Goal: Task Accomplishment & Management: Manage account settings

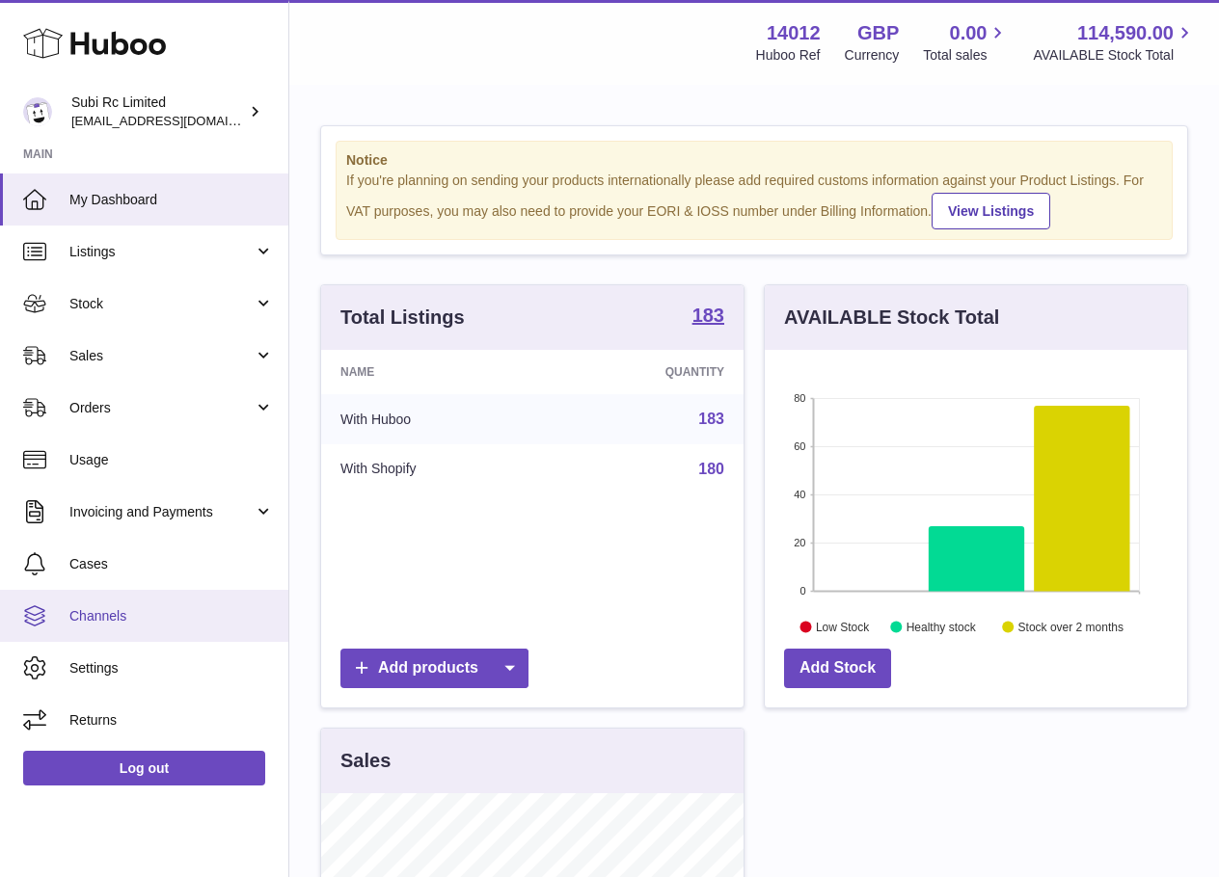
scroll to position [301, 422]
click at [148, 622] on span "Channels" at bounding box center [171, 616] width 204 height 18
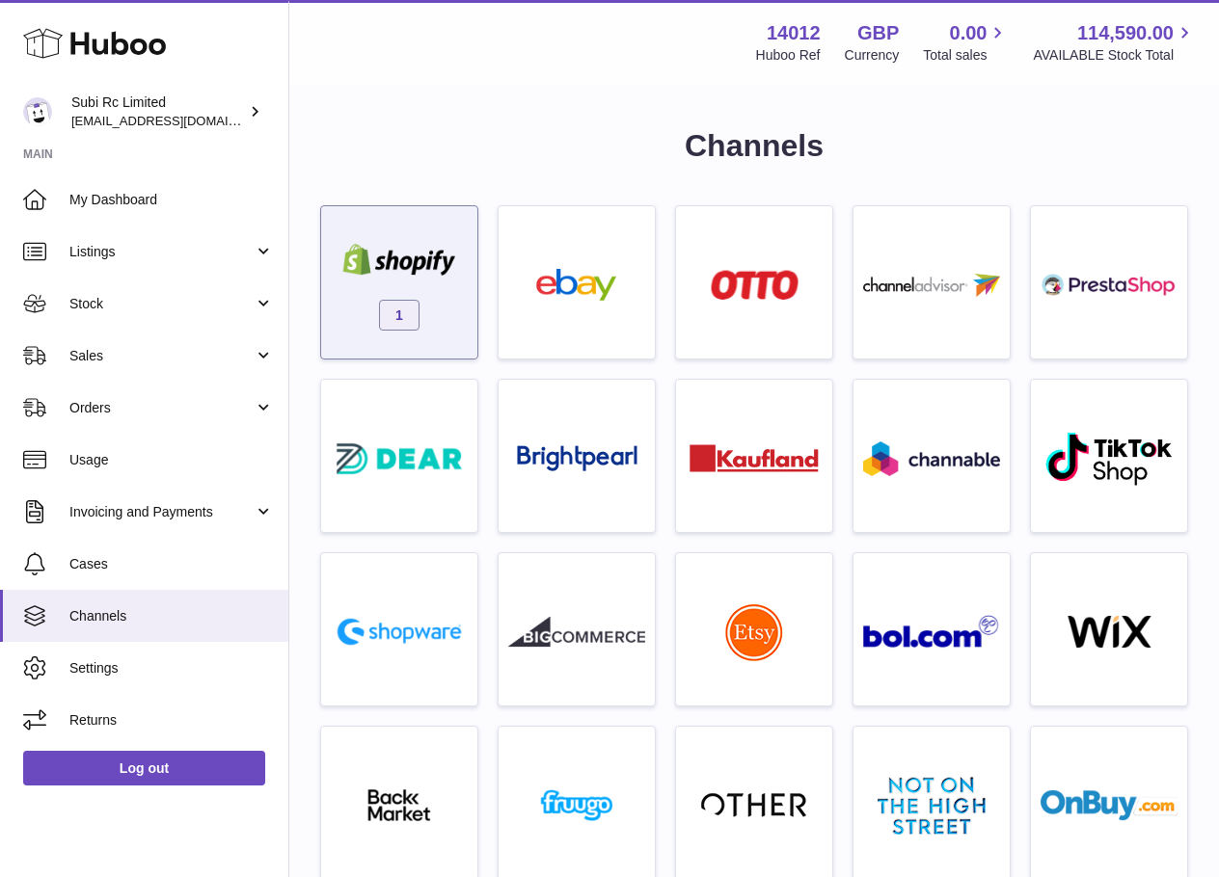
click at [418, 315] on span "1" at bounding box center [399, 315] width 40 height 31
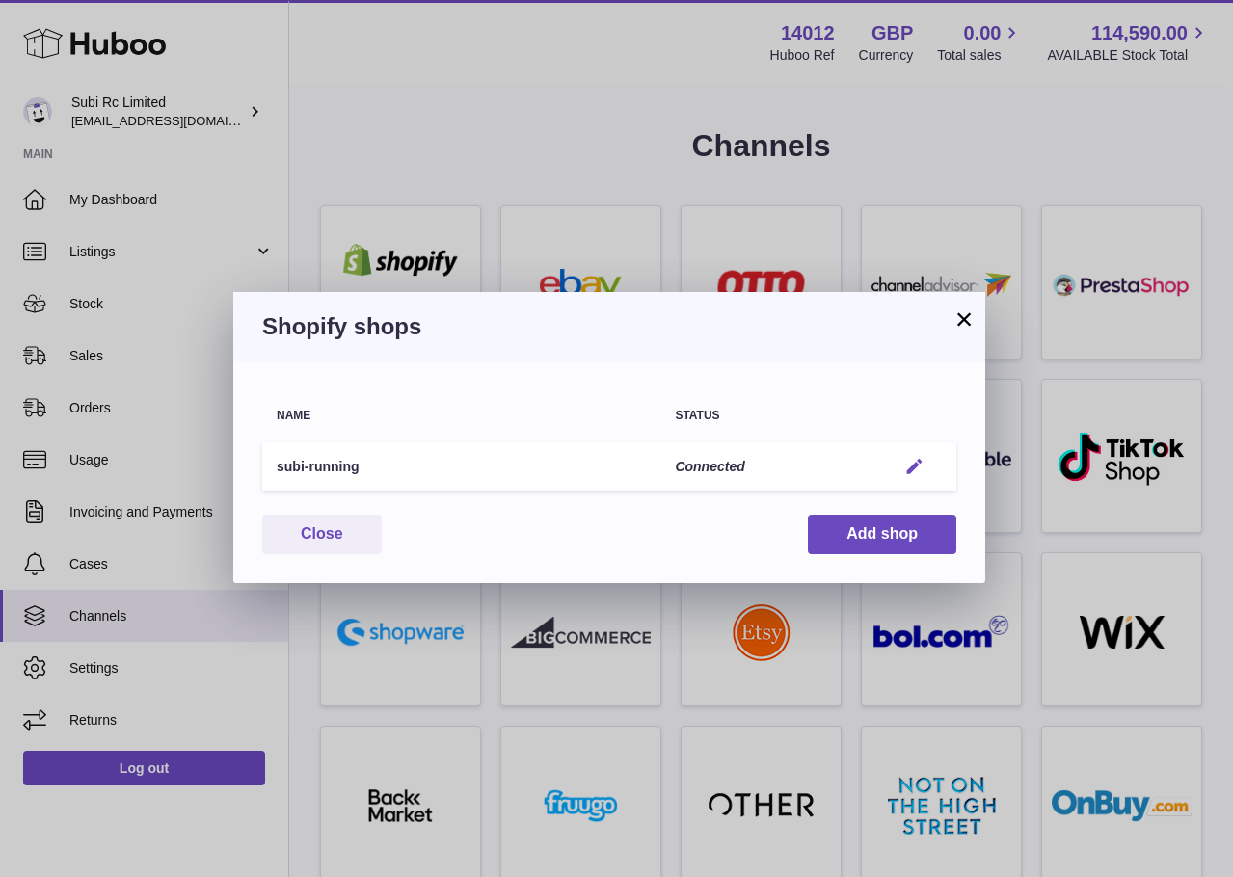
click at [925, 466] on em "button" at bounding box center [914, 467] width 20 height 20
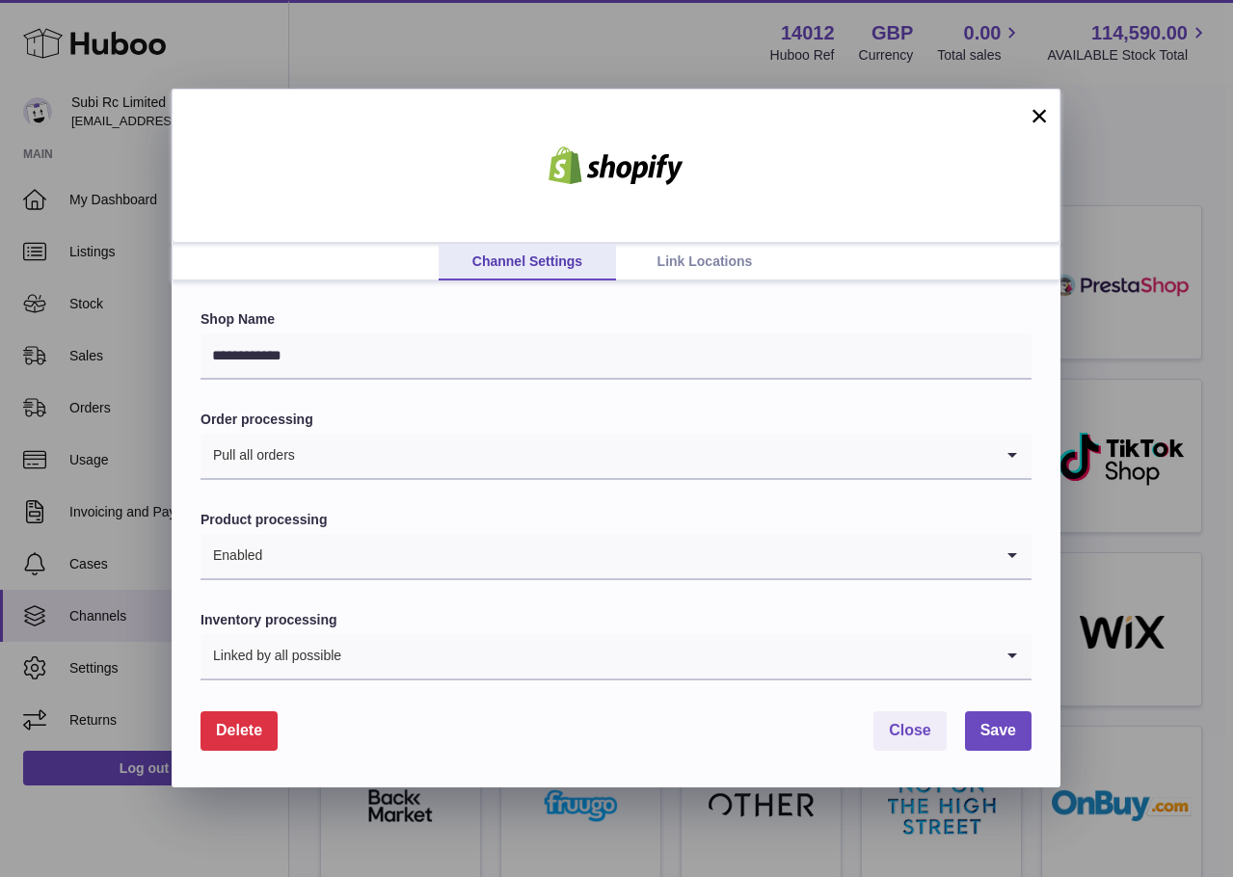
click at [685, 247] on link "Link Locations" at bounding box center [704, 262] width 177 height 37
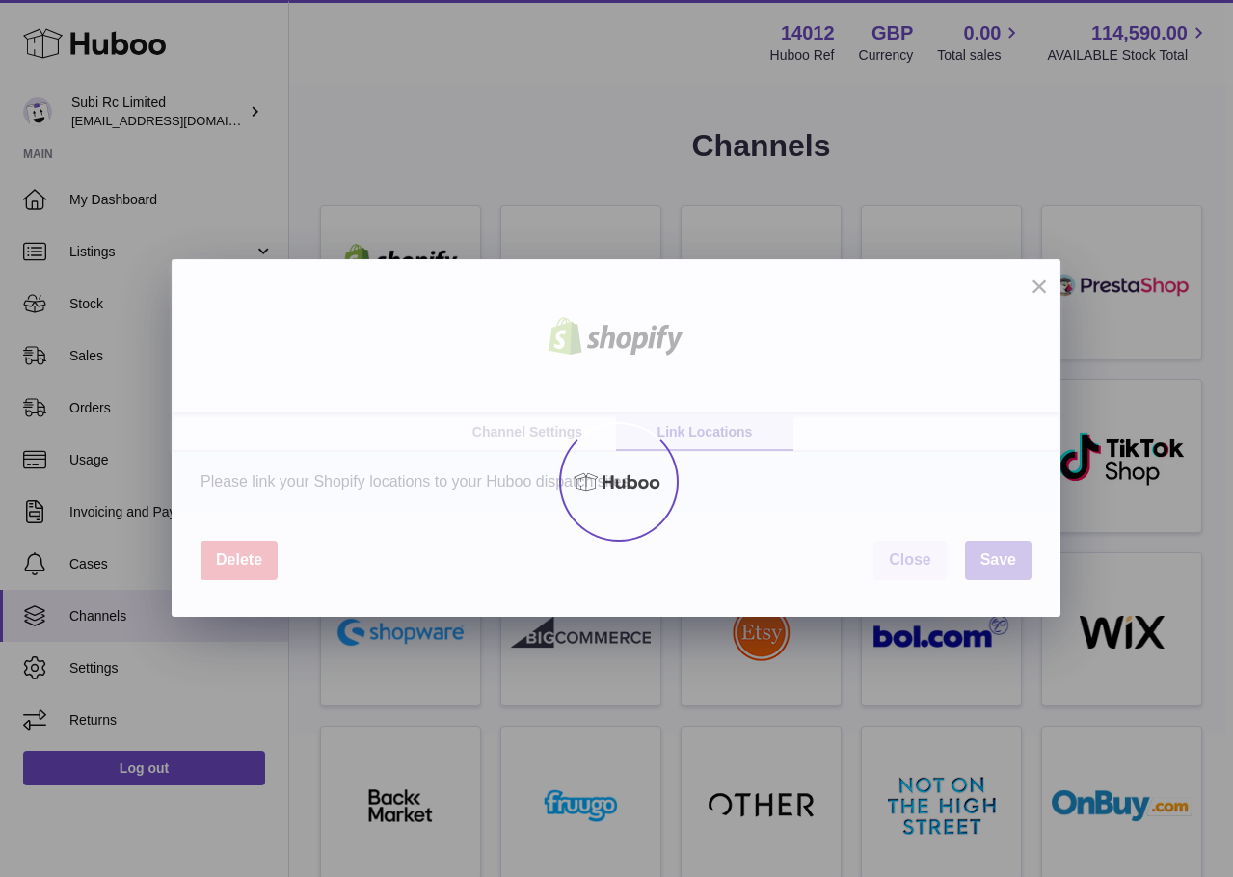
click at [696, 256] on div at bounding box center [616, 482] width 1233 height 791
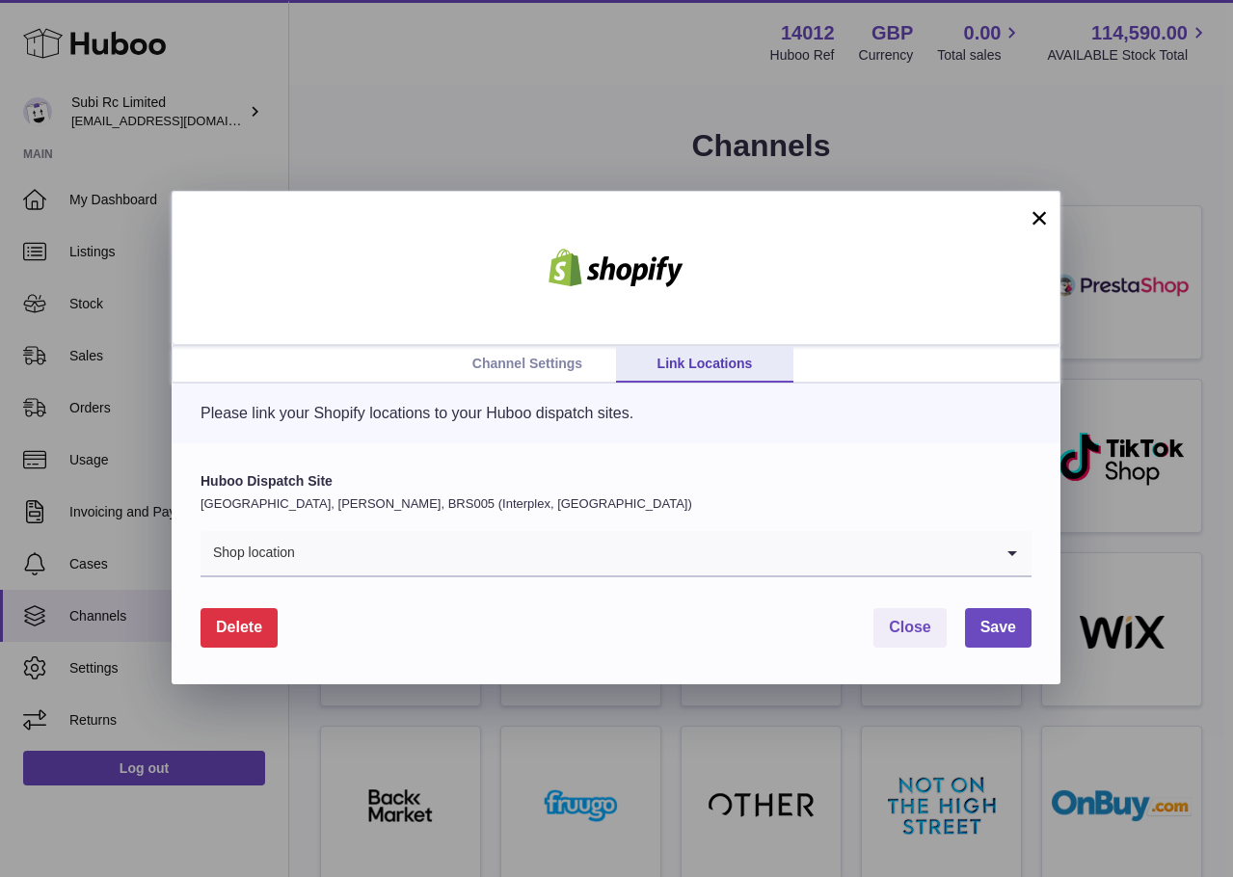
click at [674, 514] on div "Huboo Dispatch Site United Kingdom, Bradley Stoke, BRS005 (Interplex, UK) Shop …" at bounding box center [616, 524] width 831 height 105
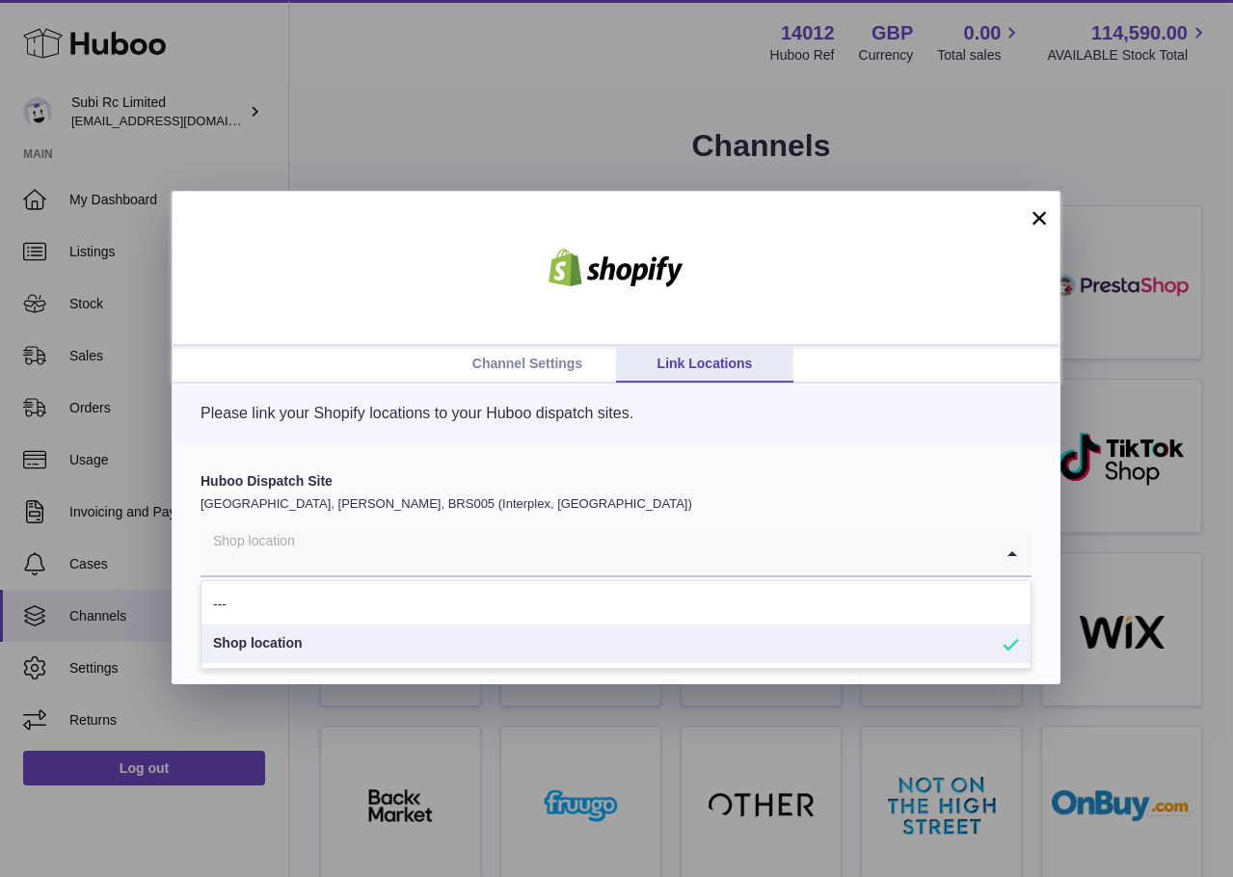
click at [652, 536] on input "Search for option" at bounding box center [597, 553] width 792 height 44
click at [440, 436] on div "Please link your Shopify locations to your Huboo dispatch sites." at bounding box center [616, 414] width 889 height 60
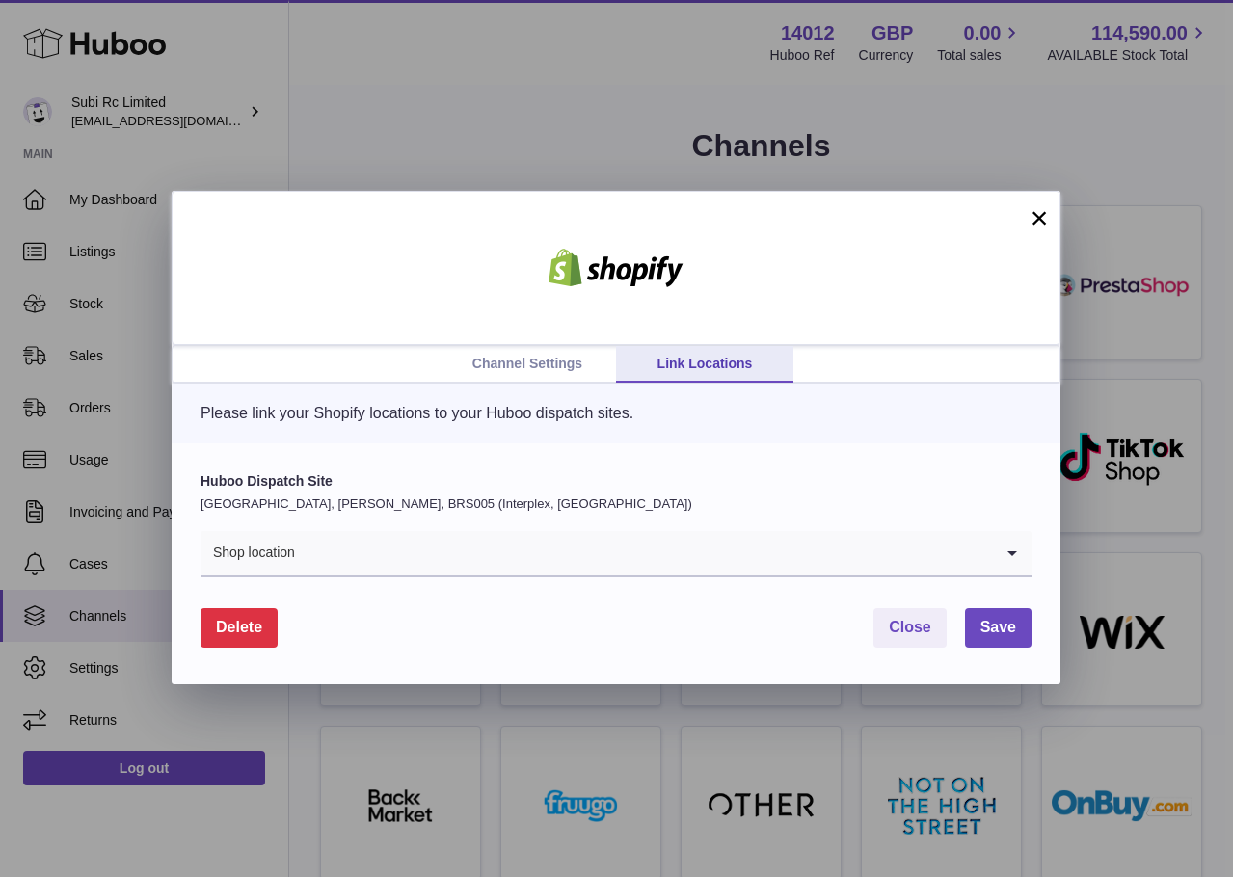
click at [1048, 213] on button "×" at bounding box center [1039, 217] width 23 height 23
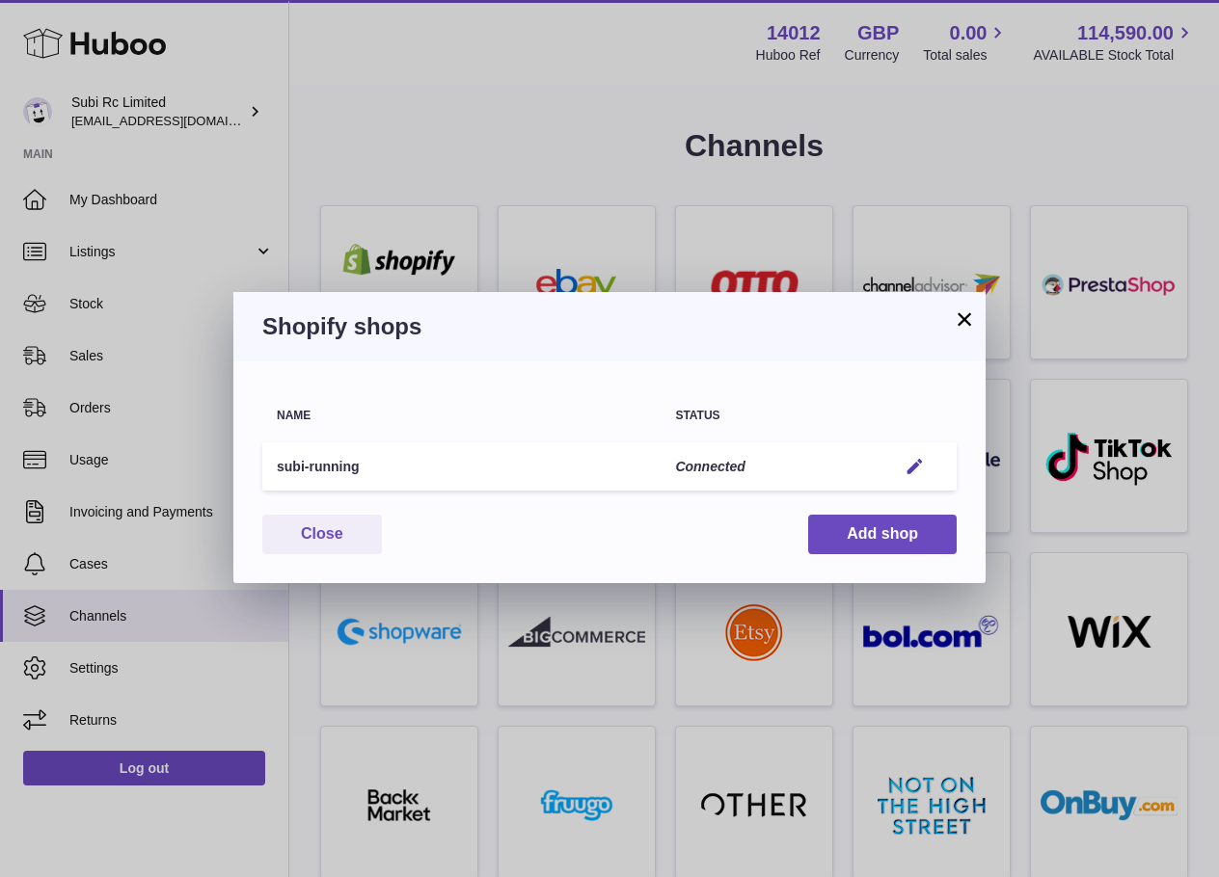
click at [962, 316] on button "×" at bounding box center [964, 319] width 23 height 23
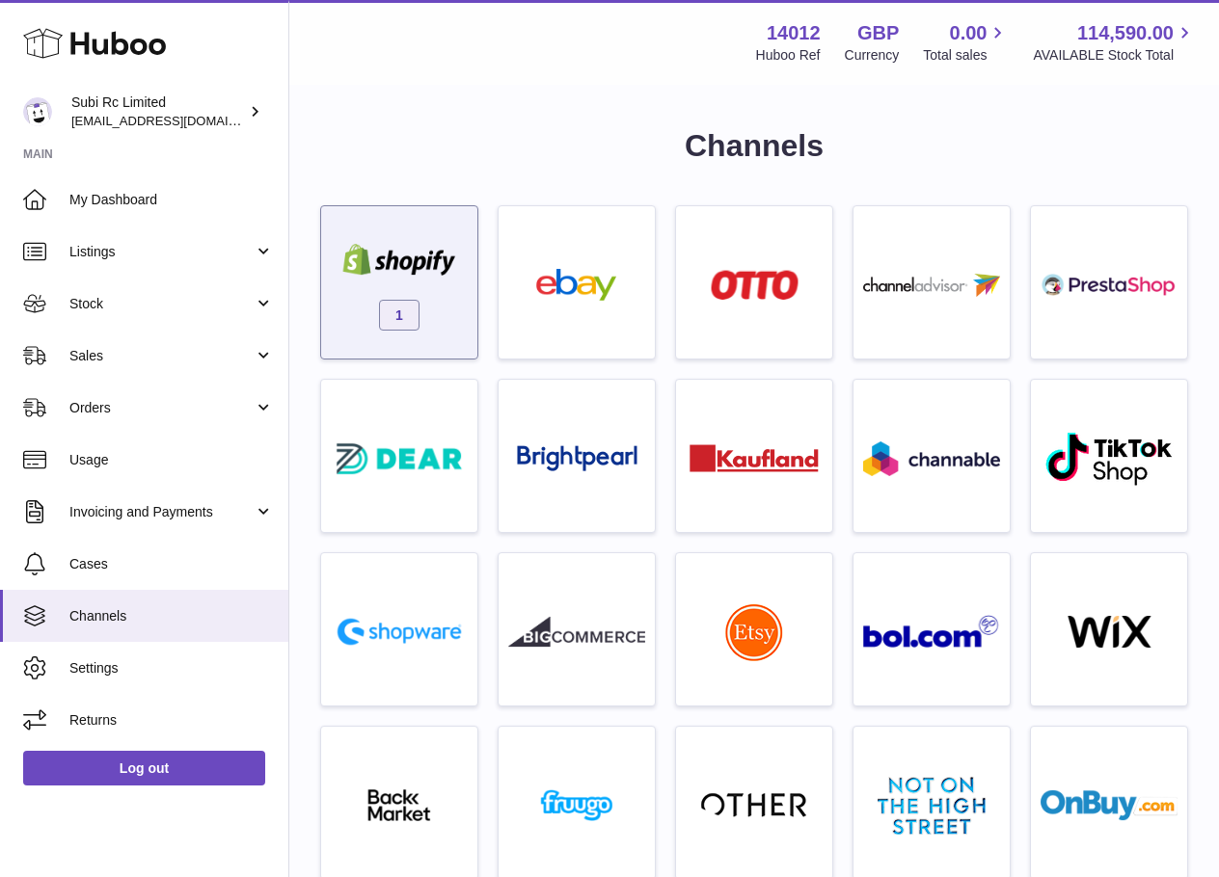
click at [421, 297] on div "1" at bounding box center [399, 287] width 137 height 123
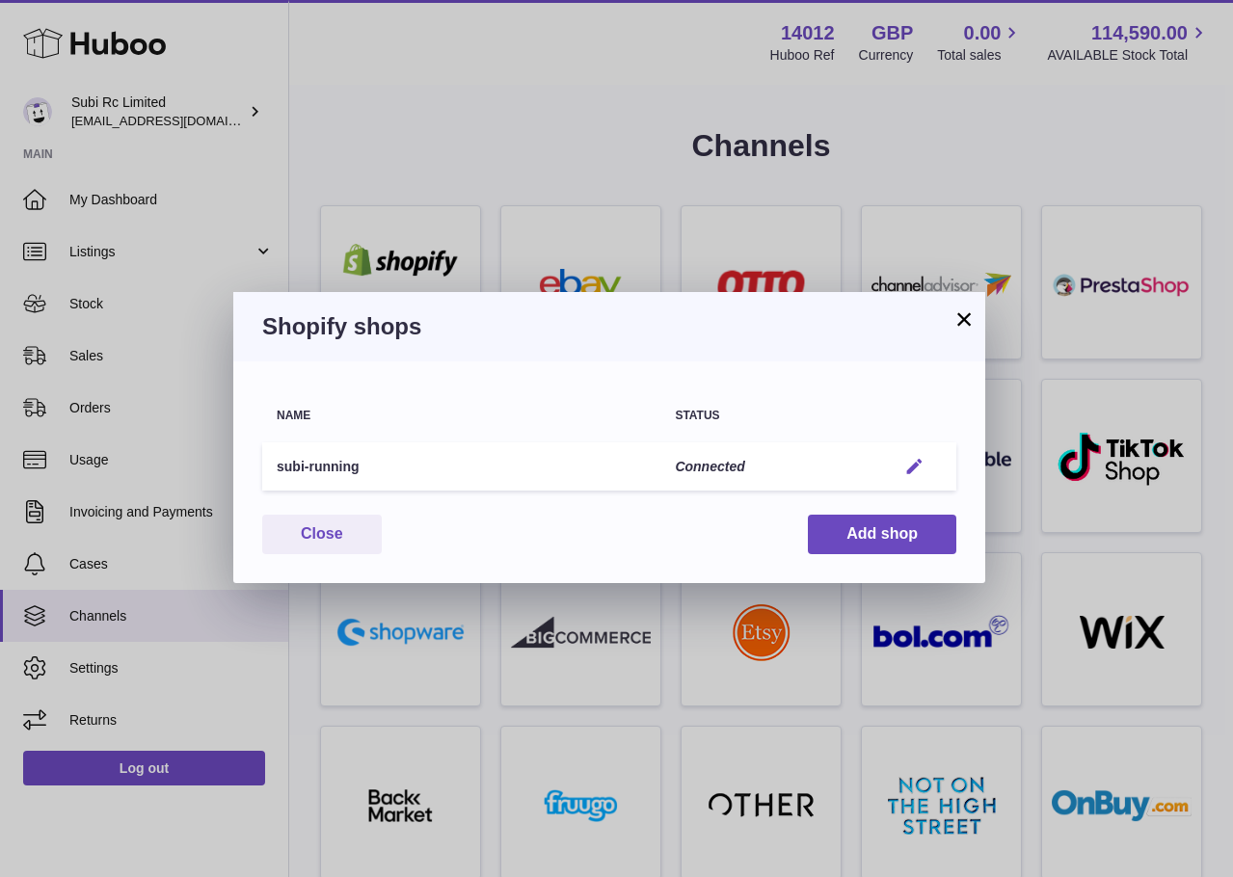
click at [923, 467] on em "button" at bounding box center [914, 467] width 20 height 20
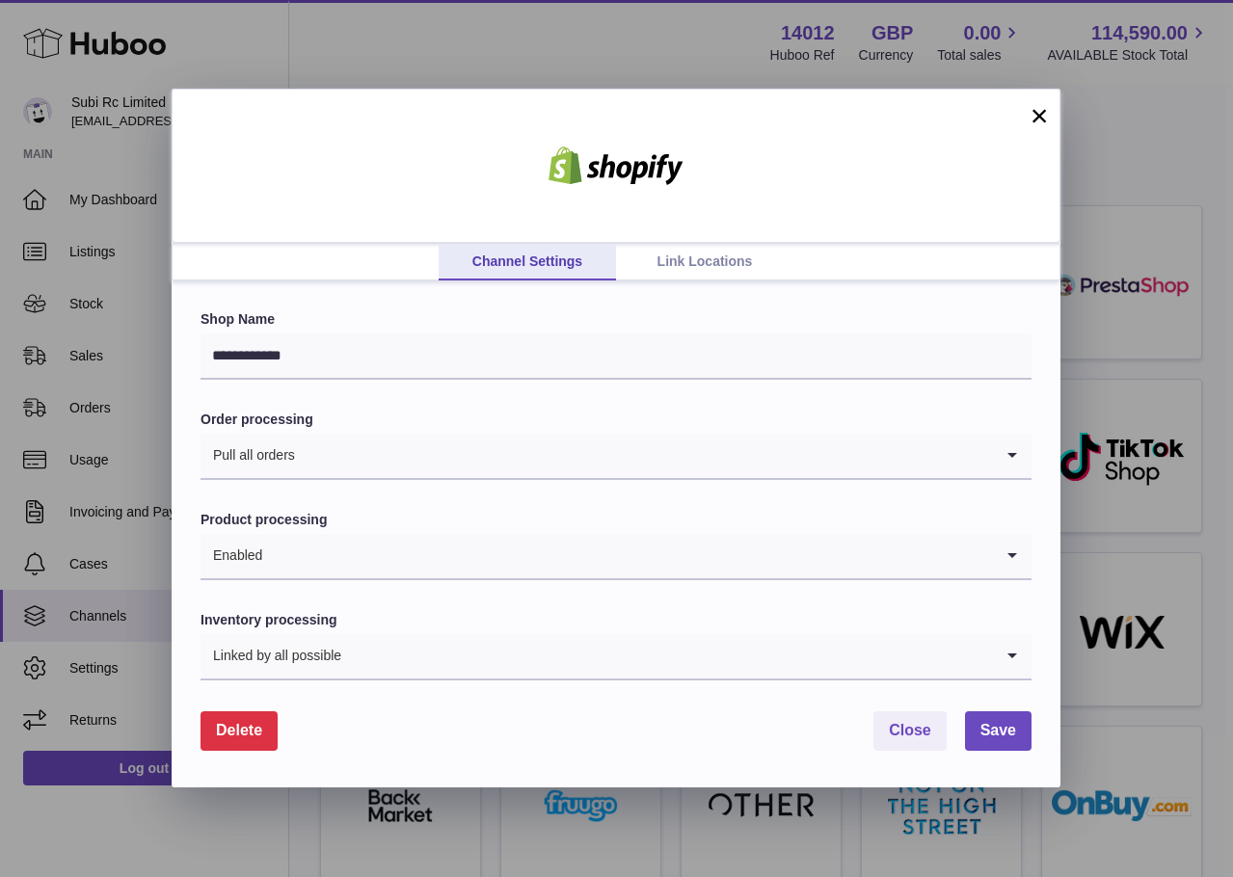
click at [654, 264] on link "Link Locations" at bounding box center [704, 262] width 177 height 37
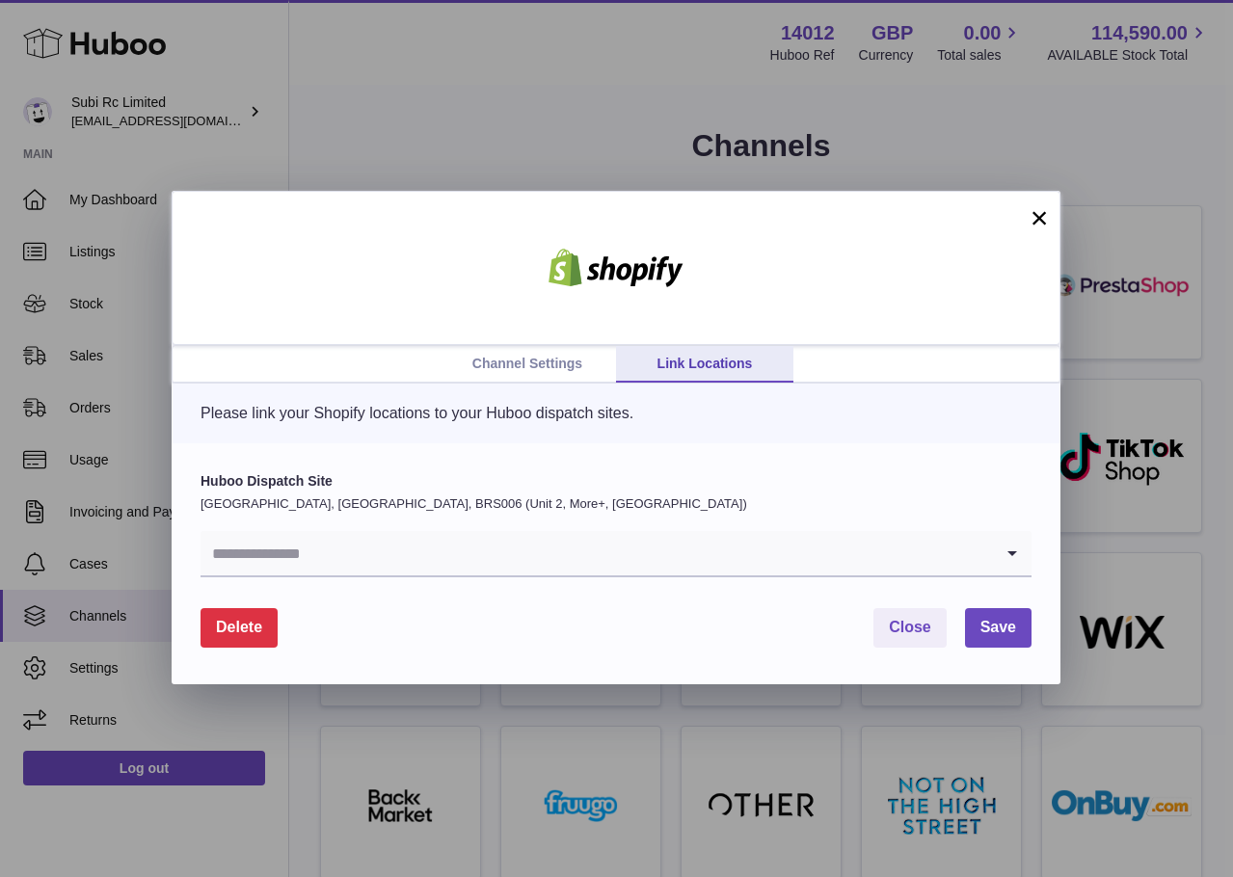
click at [408, 517] on div "Huboo Dispatch Site United Kingdom, Severn Beach, BRS006 (Unit 2, More+, UK) Lo…" at bounding box center [616, 524] width 831 height 105
click at [409, 556] on input "Search for option" at bounding box center [597, 553] width 792 height 44
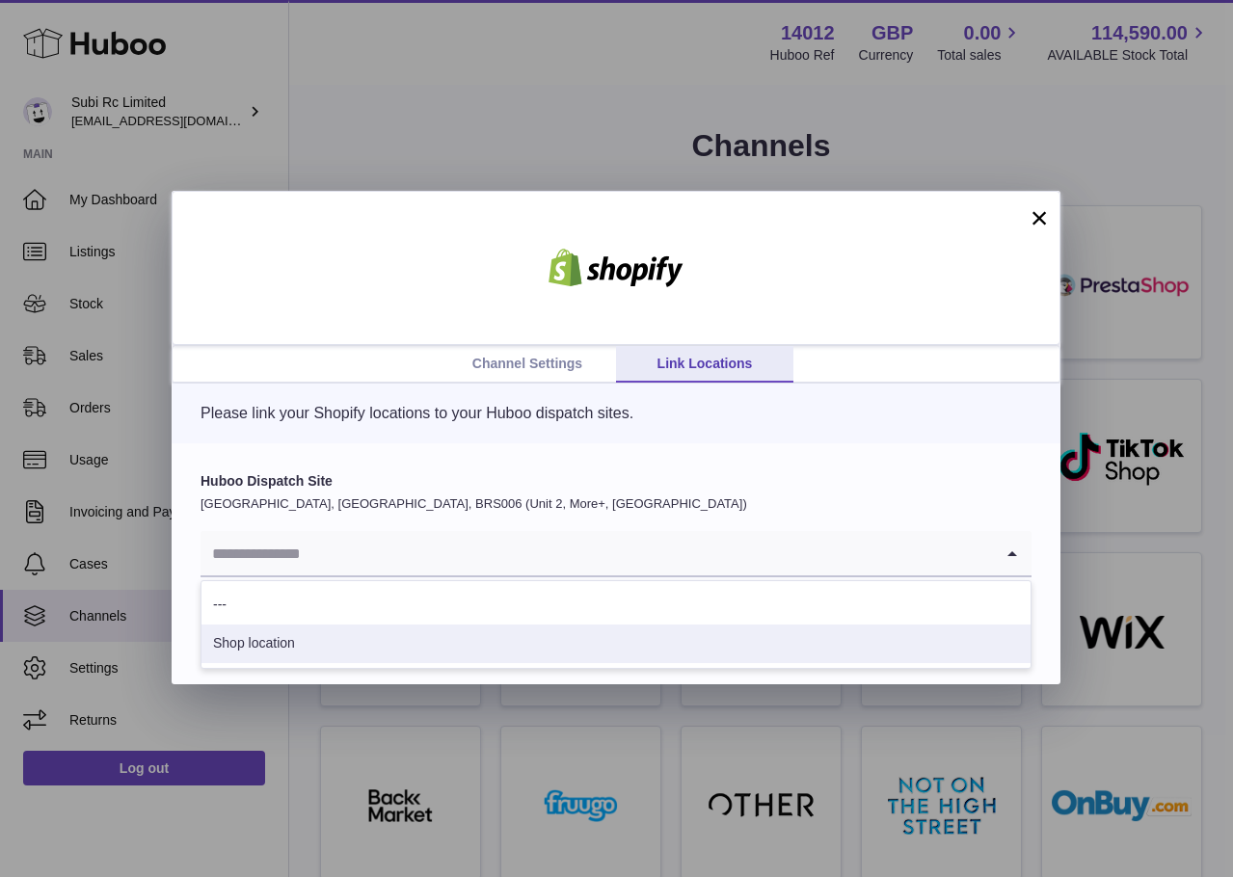
click at [338, 634] on li "Shop location" at bounding box center [615, 644] width 829 height 39
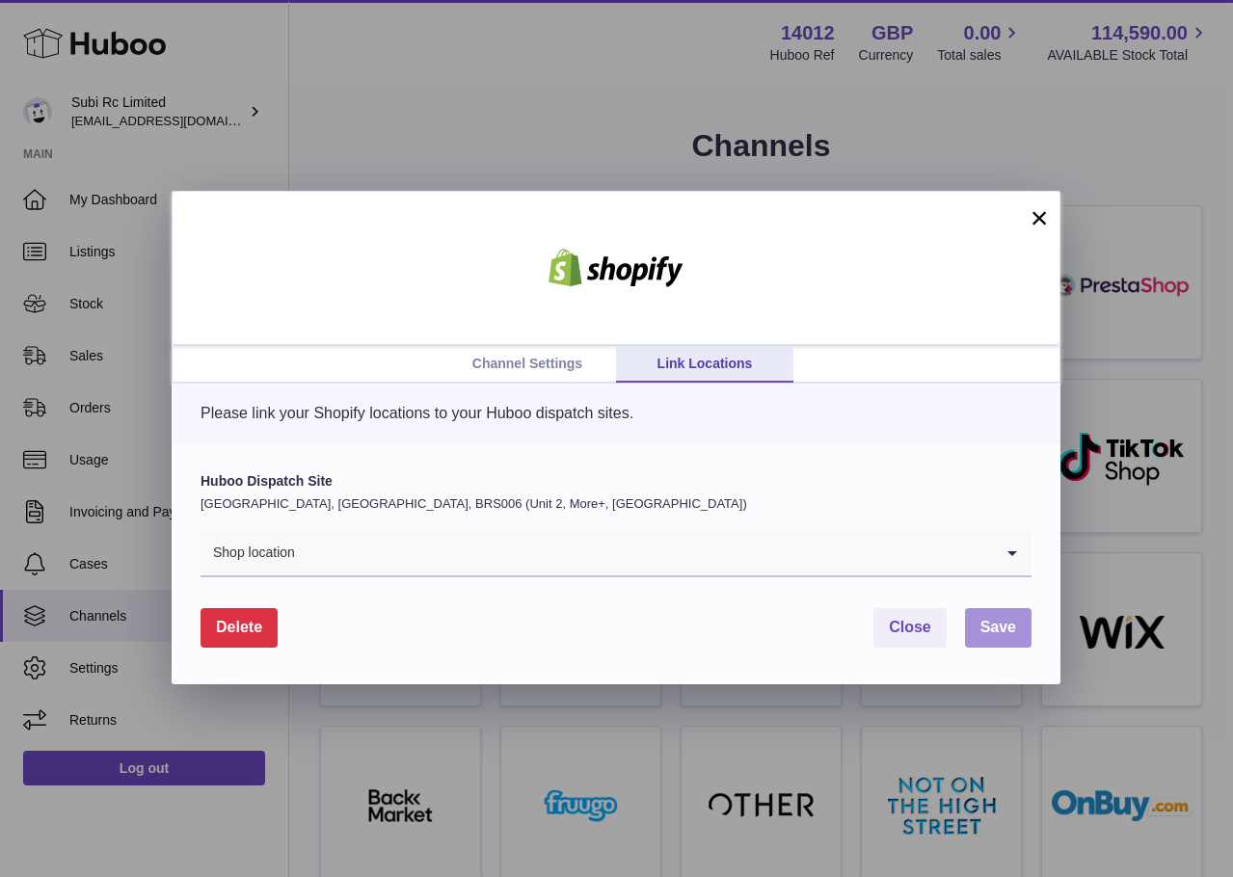
drag, startPoint x: 988, startPoint y: 629, endPoint x: 961, endPoint y: 631, distance: 27.1
click at [987, 629] on span "Save" at bounding box center [998, 627] width 36 height 16
